Goal: Information Seeking & Learning: Learn about a topic

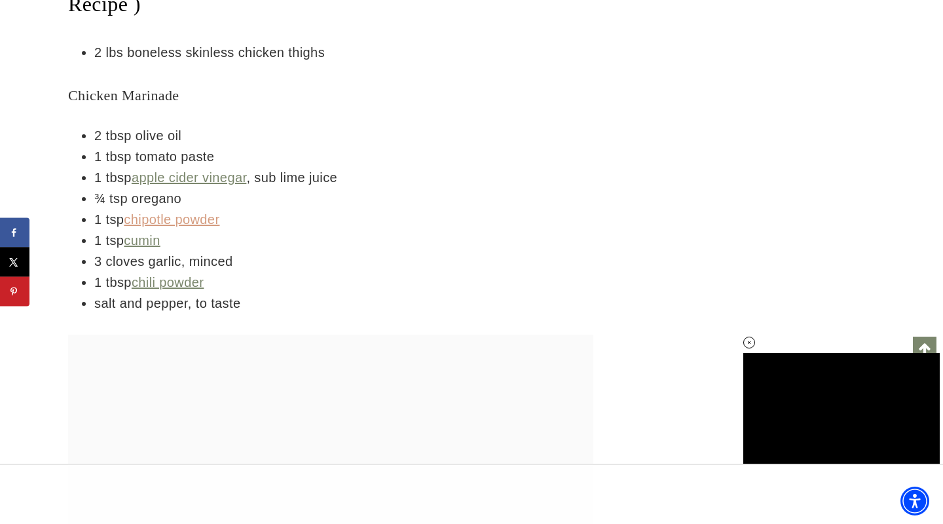
click at [187, 212] on link "chipotle powder" at bounding box center [172, 219] width 96 height 14
